Goal: Task Accomplishment & Management: Complete application form

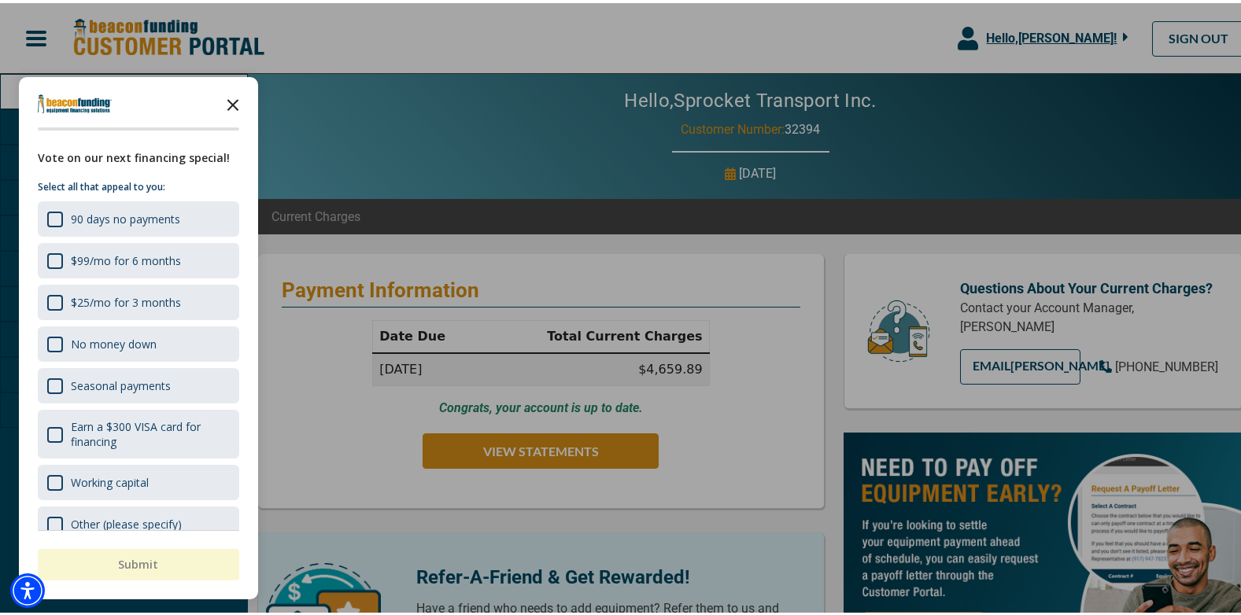
click at [237, 102] on icon "Close the survey" at bounding box center [232, 100] width 31 height 31
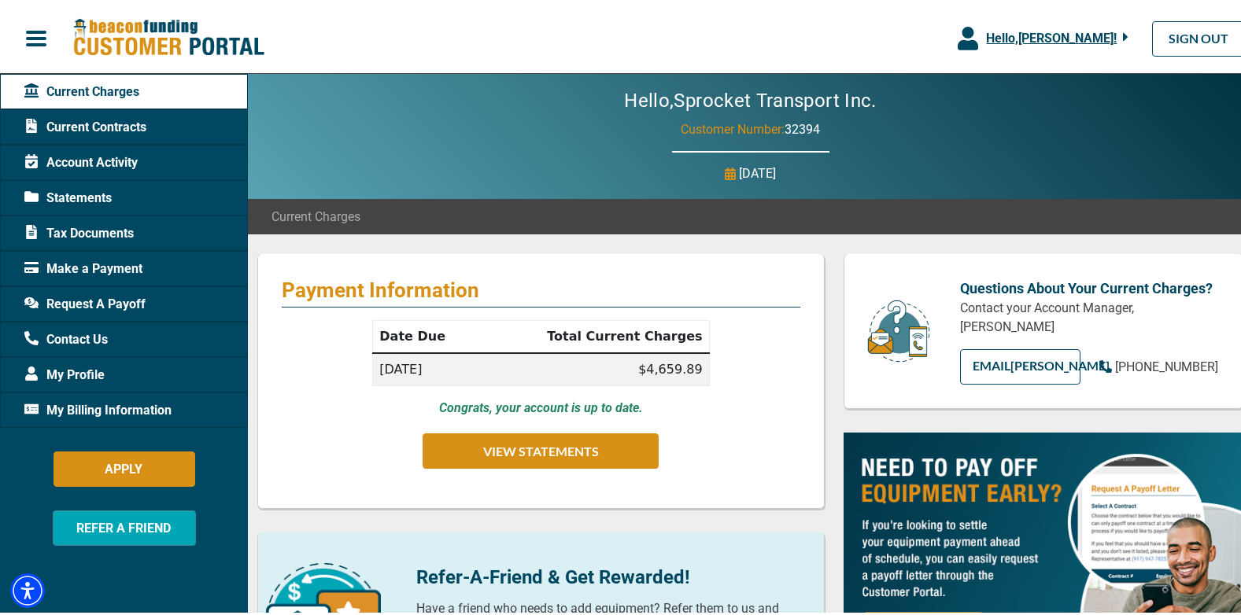
click at [108, 298] on span "Request A Payoff" at bounding box center [84, 301] width 121 height 19
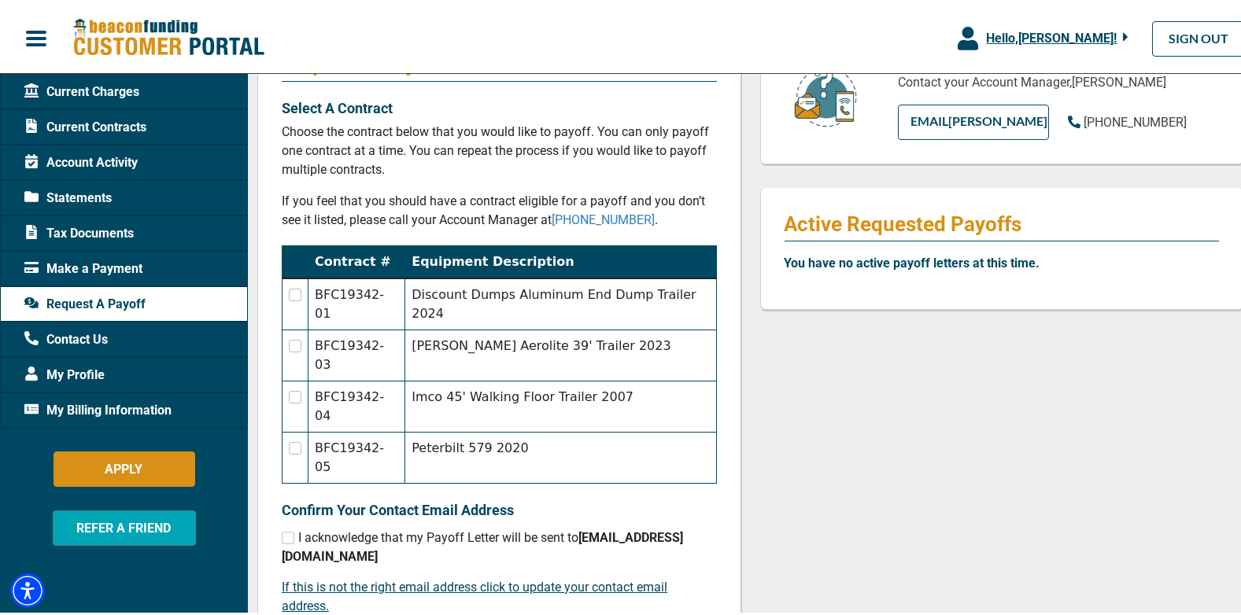
scroll to position [227, 0]
click at [297, 293] on input "checkbox" at bounding box center [295, 291] width 13 height 13
checkbox input "true"
click at [288, 528] on input "checkbox" at bounding box center [288, 534] width 13 height 13
checkbox input "true"
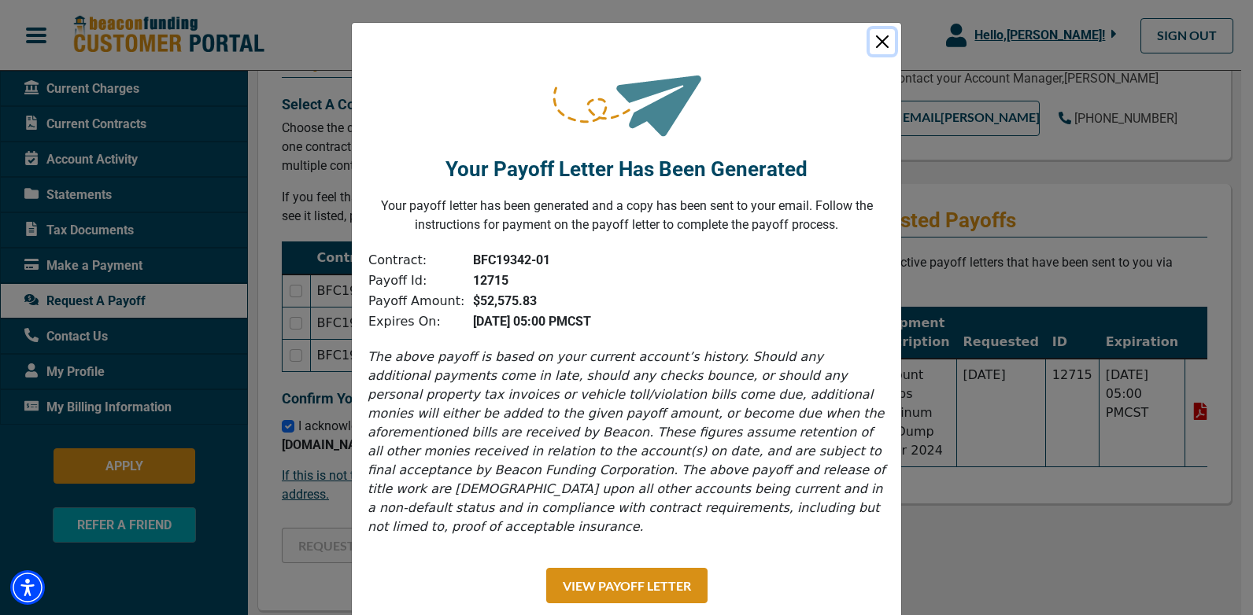
click at [882, 42] on button "Close" at bounding box center [882, 41] width 25 height 25
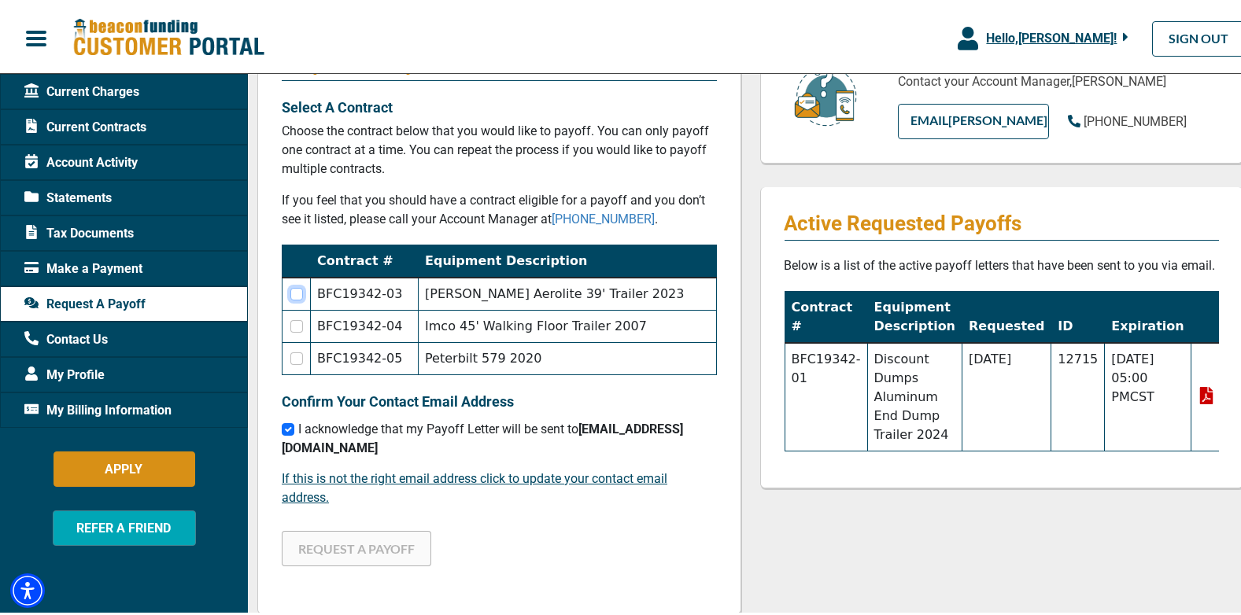
click at [301, 294] on input "checkbox" at bounding box center [296, 291] width 13 height 13
click at [386, 551] on button "REQUEST A PAYOFF" at bounding box center [357, 545] width 150 height 35
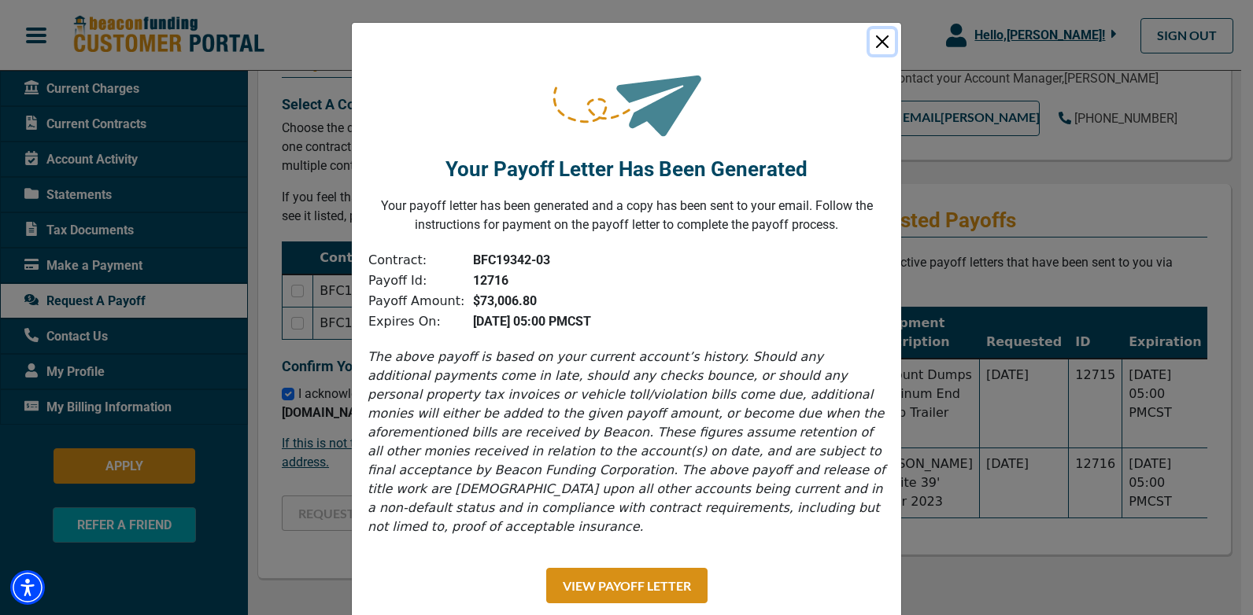
click at [878, 39] on button "Close" at bounding box center [882, 41] width 25 height 25
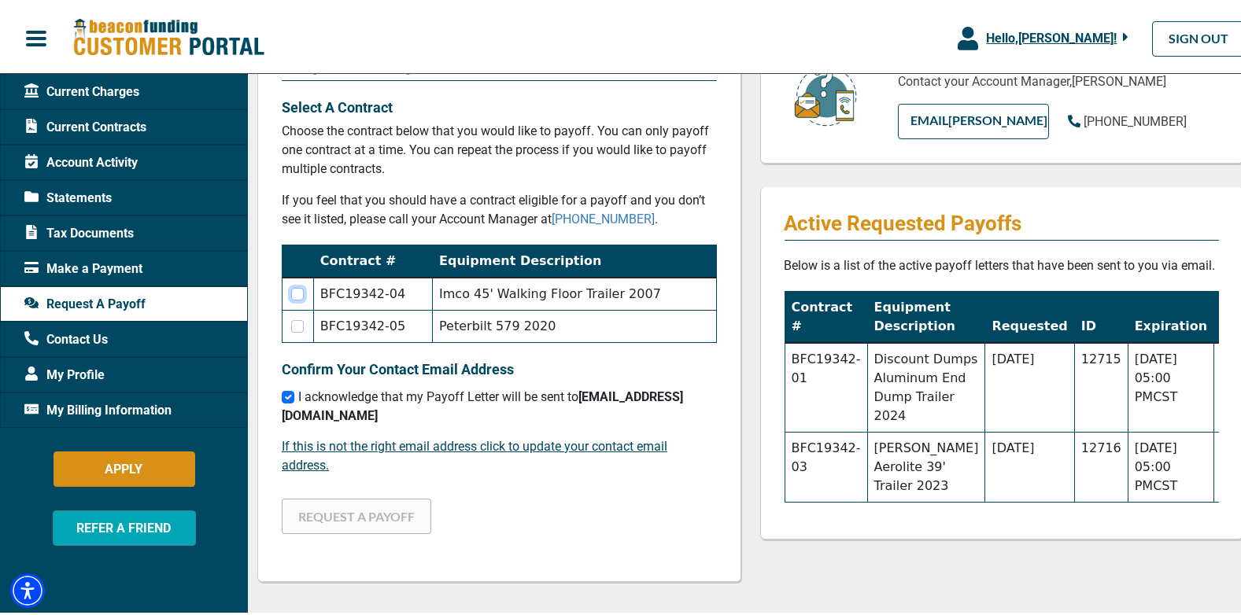
click at [301, 291] on input "checkbox" at bounding box center [297, 291] width 13 height 13
click at [357, 517] on button "REQUEST A PAYOFF" at bounding box center [357, 513] width 150 height 35
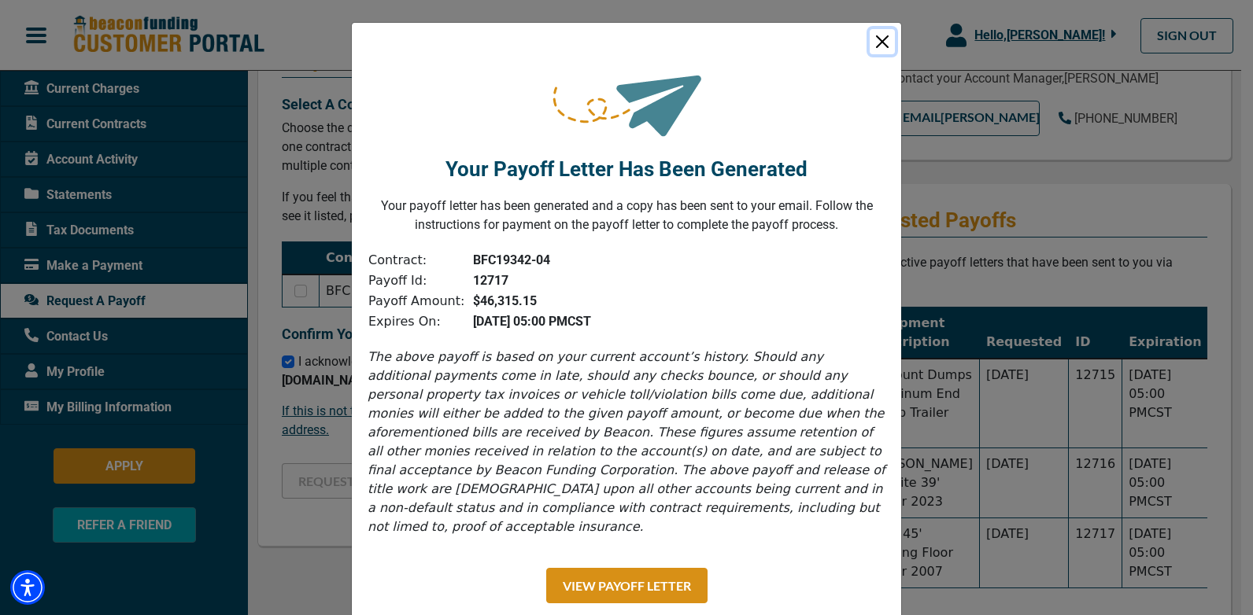
click at [879, 43] on button "Close" at bounding box center [882, 41] width 25 height 25
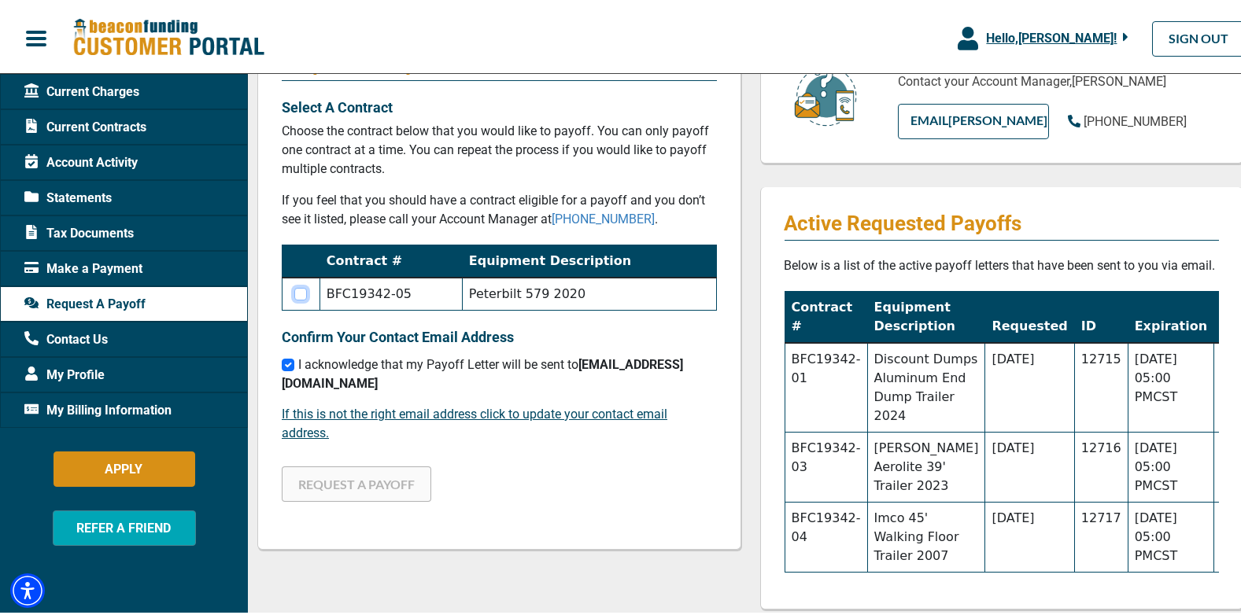
click at [303, 294] on input "checkbox" at bounding box center [300, 291] width 13 height 13
checkbox input "true"
click at [368, 486] on button "REQUEST A PAYOFF" at bounding box center [357, 481] width 150 height 35
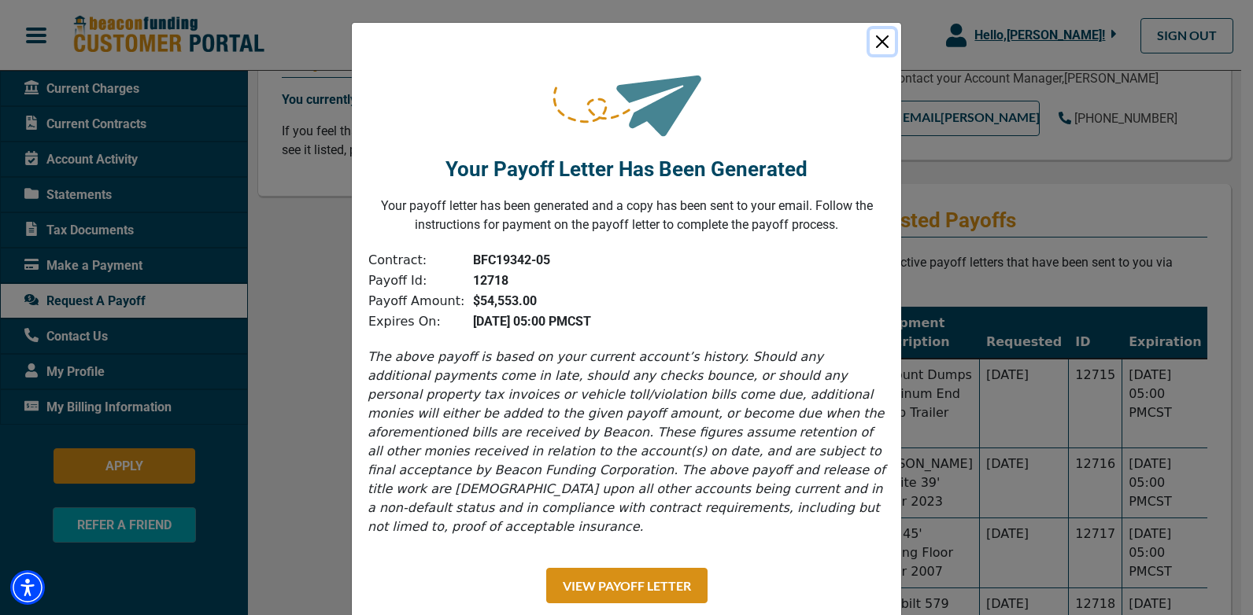
click at [875, 41] on button "Close" at bounding box center [882, 41] width 25 height 25
